Goal: Find specific page/section: Find specific page/section

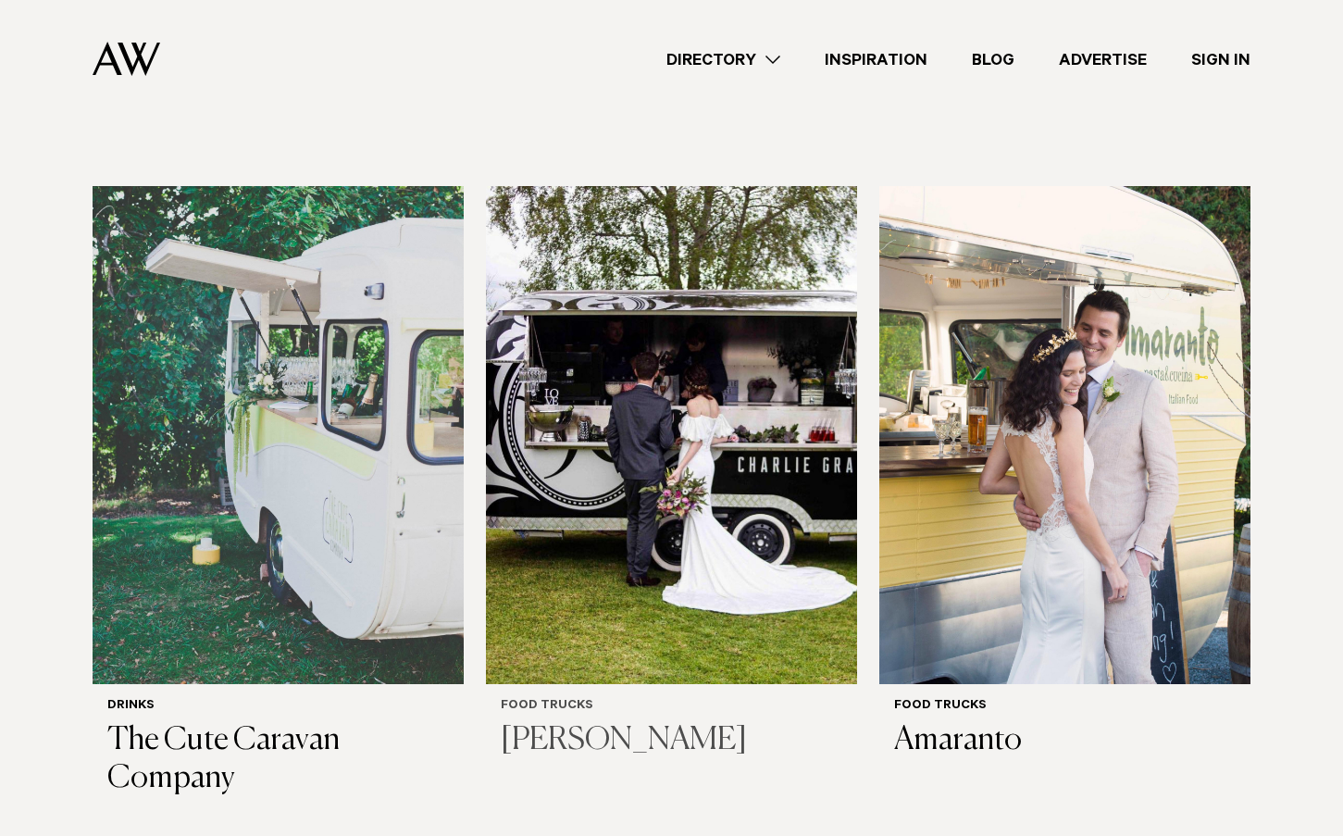
scroll to position [926, 0]
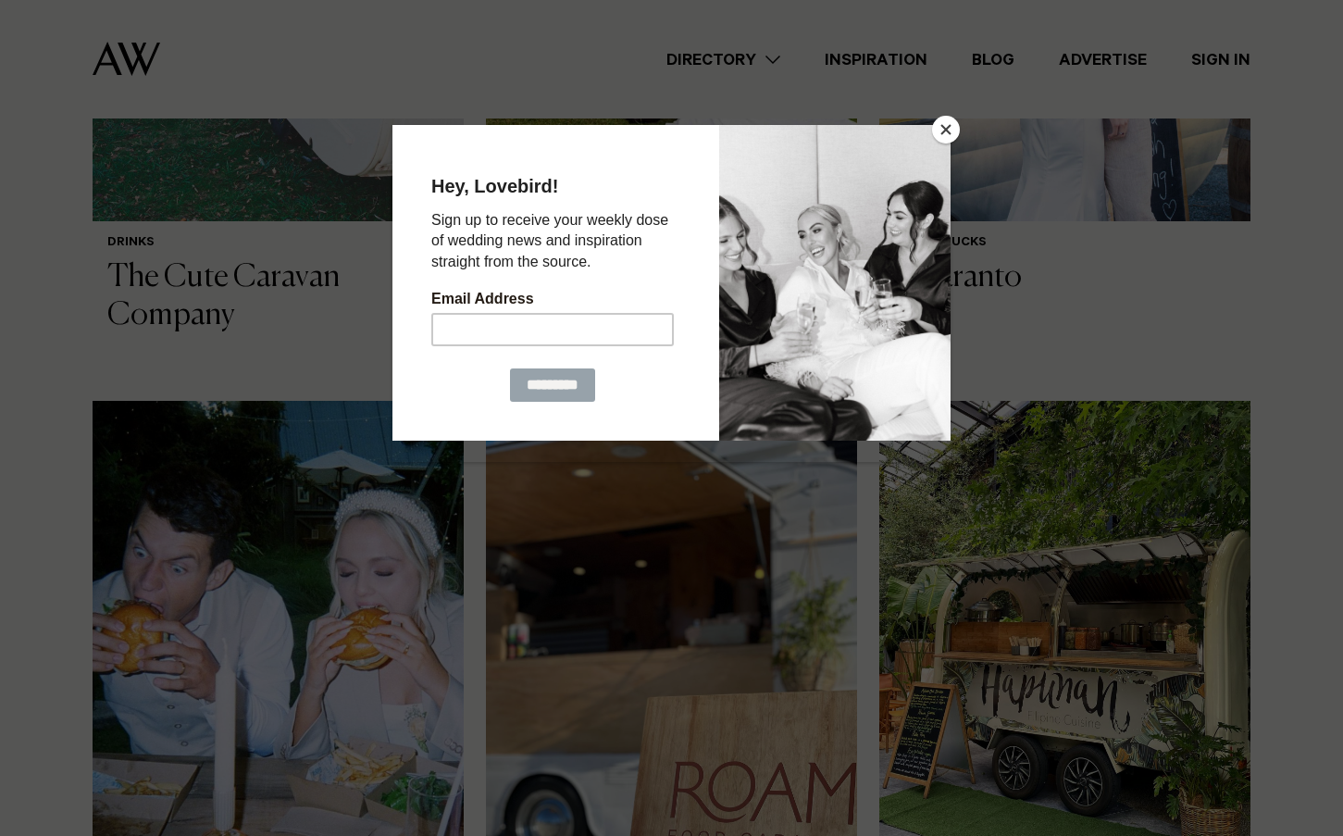
click at [952, 132] on button "Close" at bounding box center [946, 130] width 28 height 28
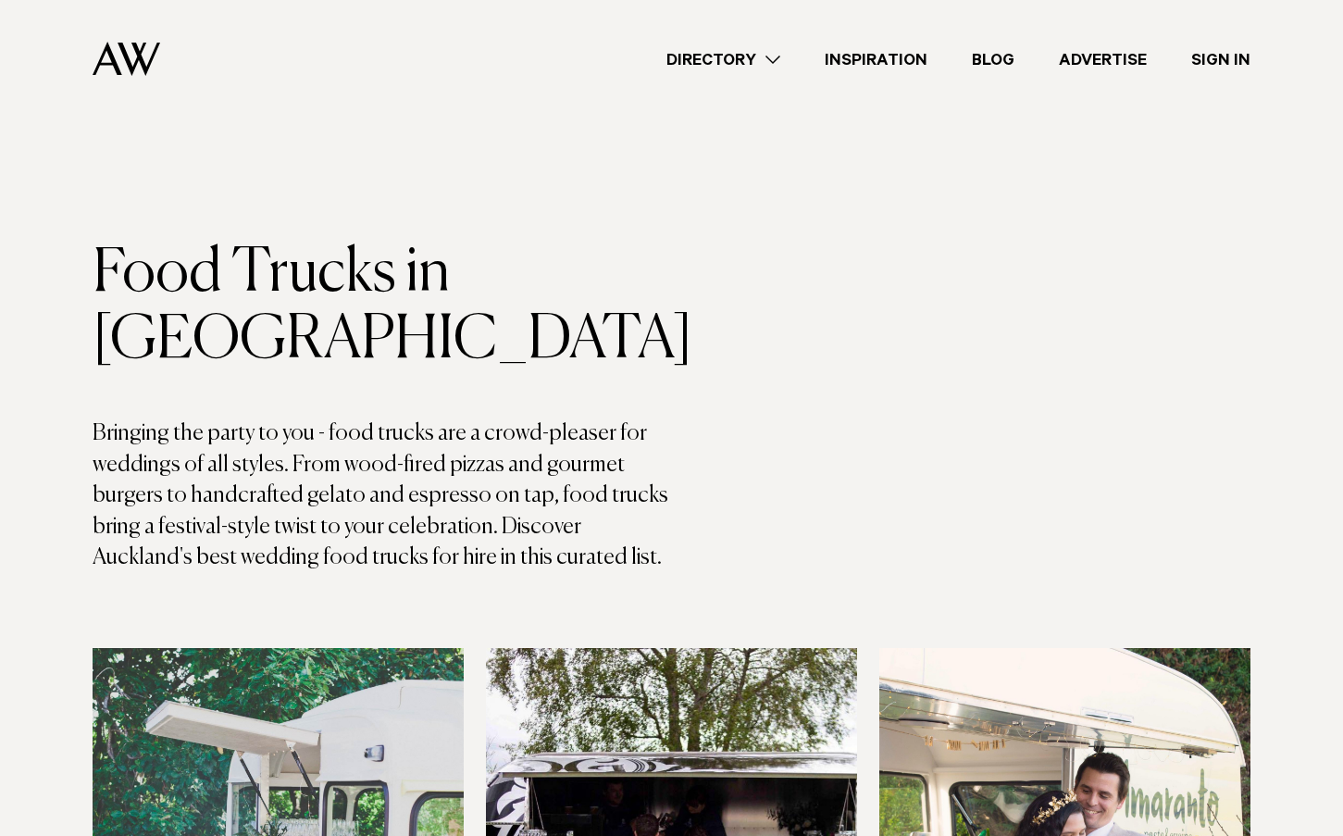
scroll to position [0, 0]
click at [733, 61] on link "Directory" at bounding box center [723, 59] width 158 height 25
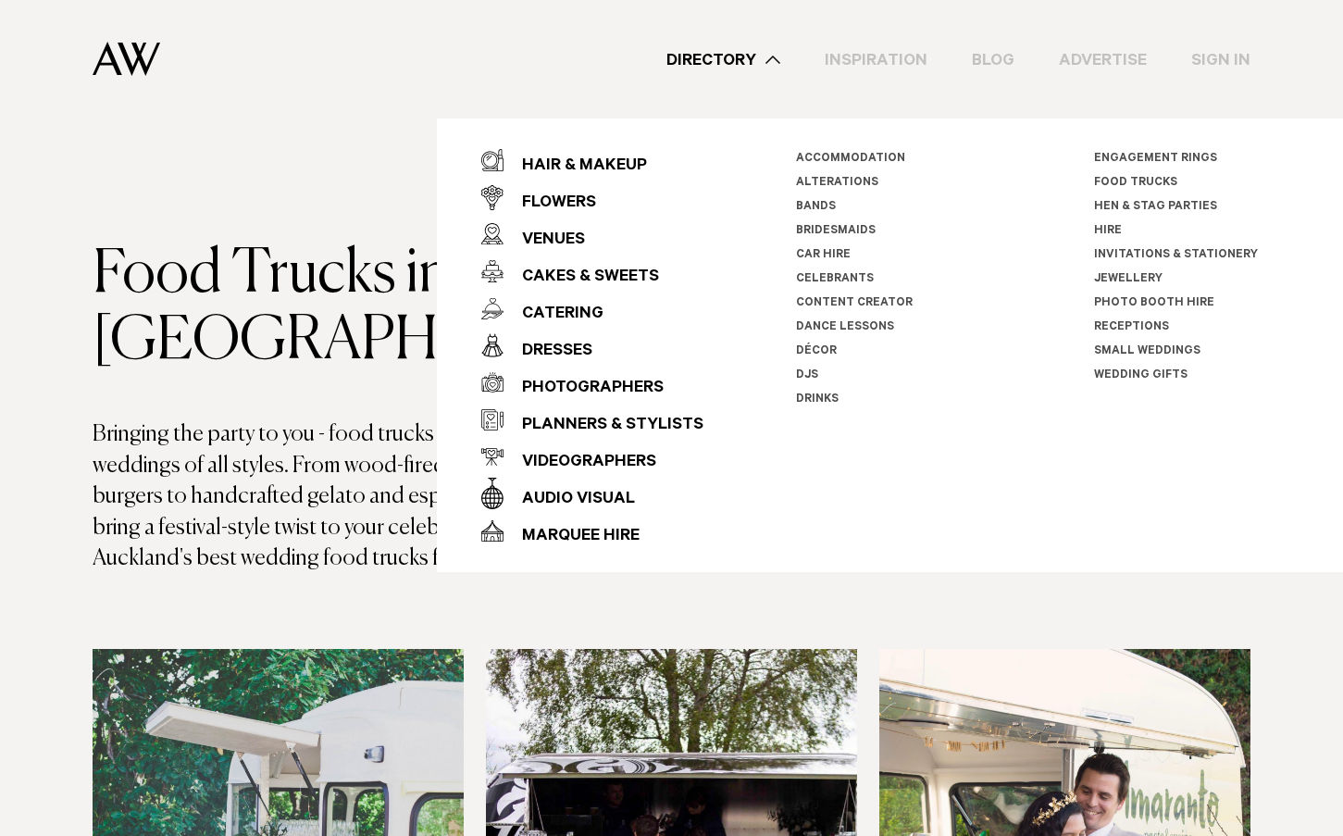
drag, startPoint x: 512, startPoint y: 49, endPoint x: 493, endPoint y: 57, distance: 20.3
click at [512, 49] on div "Directory Hair & Makeup Flowers Venues Cakes & Sweets" at bounding box center [713, 59] width 1076 height 118
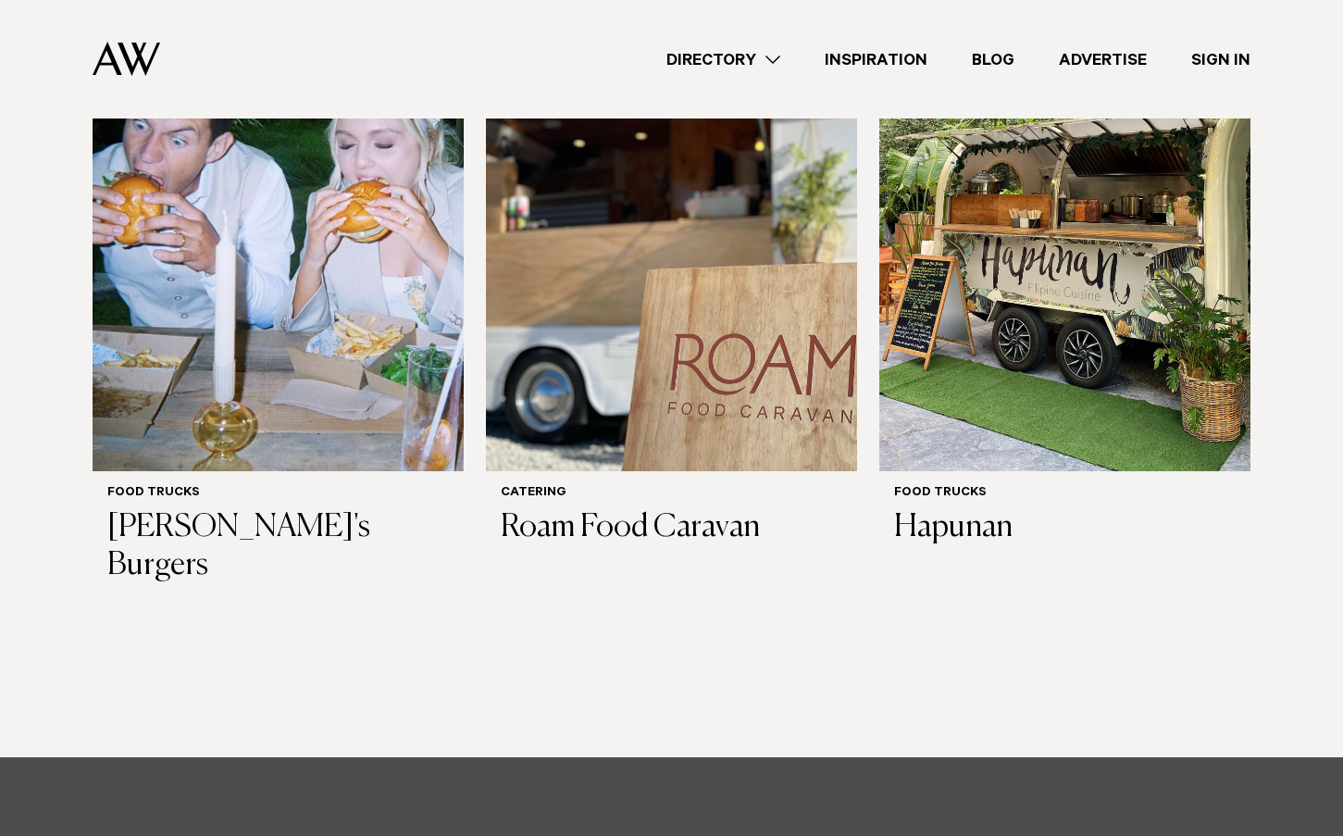
scroll to position [1296, 0]
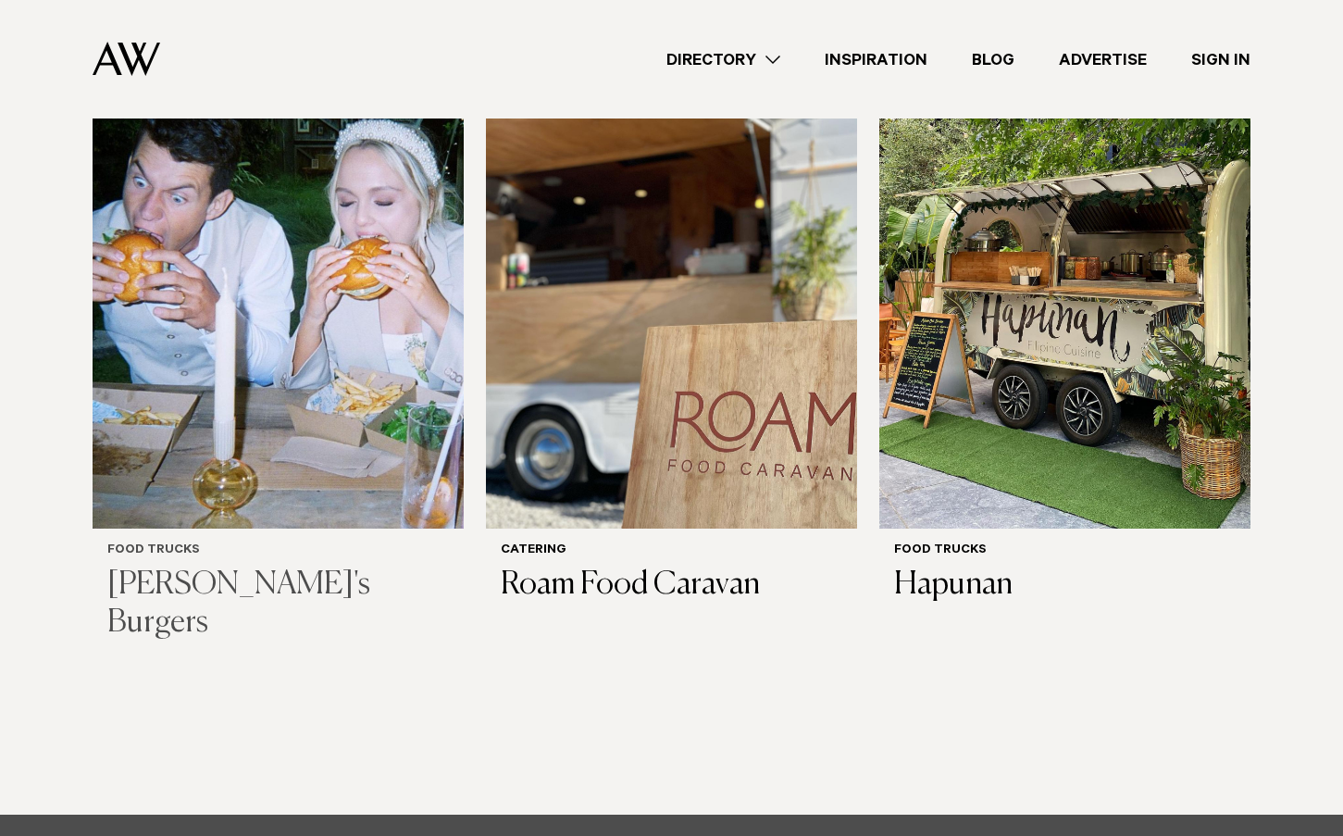
click at [156, 550] on h6 "Food Trucks" at bounding box center [278, 551] width 342 height 16
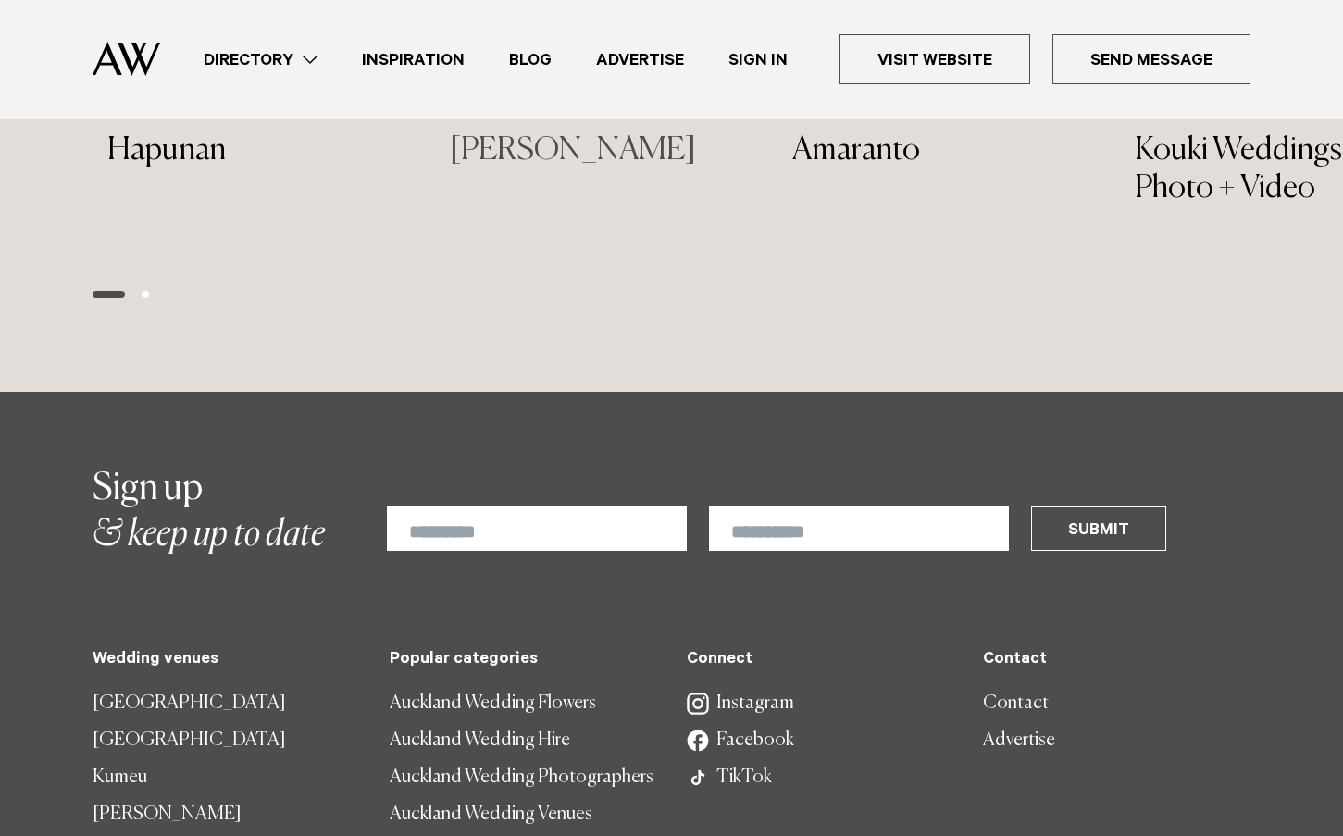
scroll to position [2962, 0]
